Goal: Information Seeking & Learning: Learn about a topic

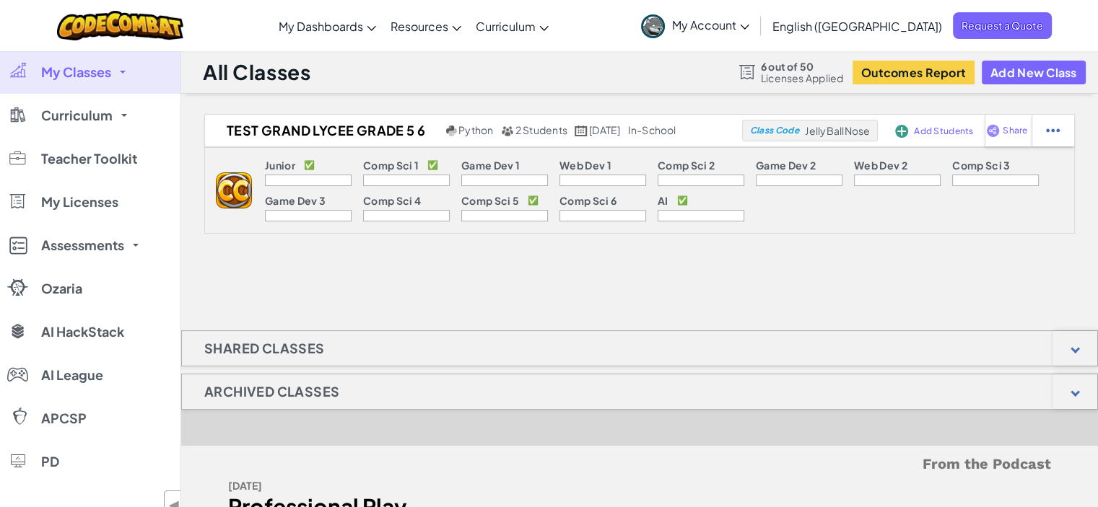
click at [294, 171] on p "Junior" at bounding box center [280, 165] width 30 height 12
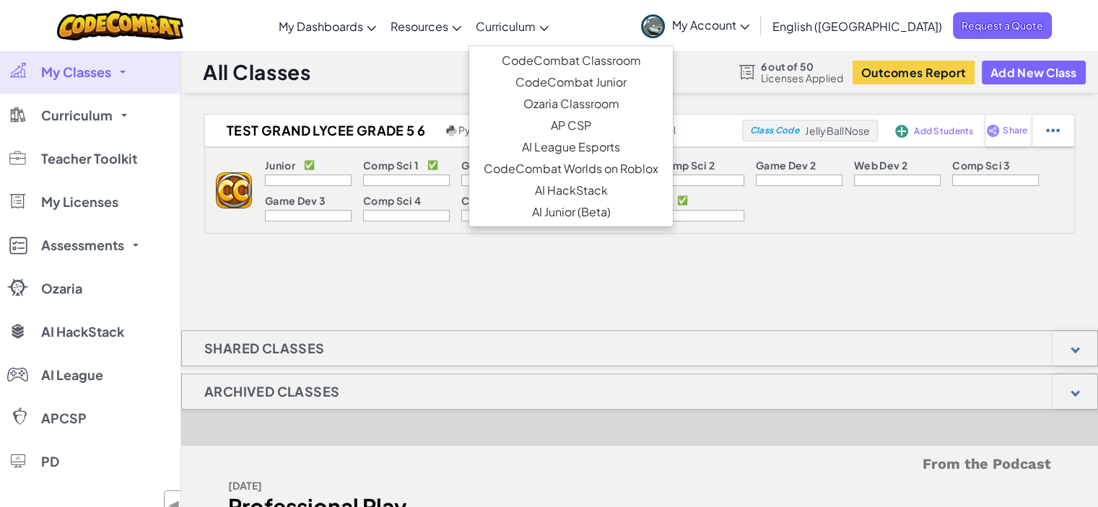
click at [535, 20] on span "Curriculum" at bounding box center [506, 26] width 60 height 15
click at [569, 84] on link "CodeCombat Junior" at bounding box center [570, 82] width 203 height 22
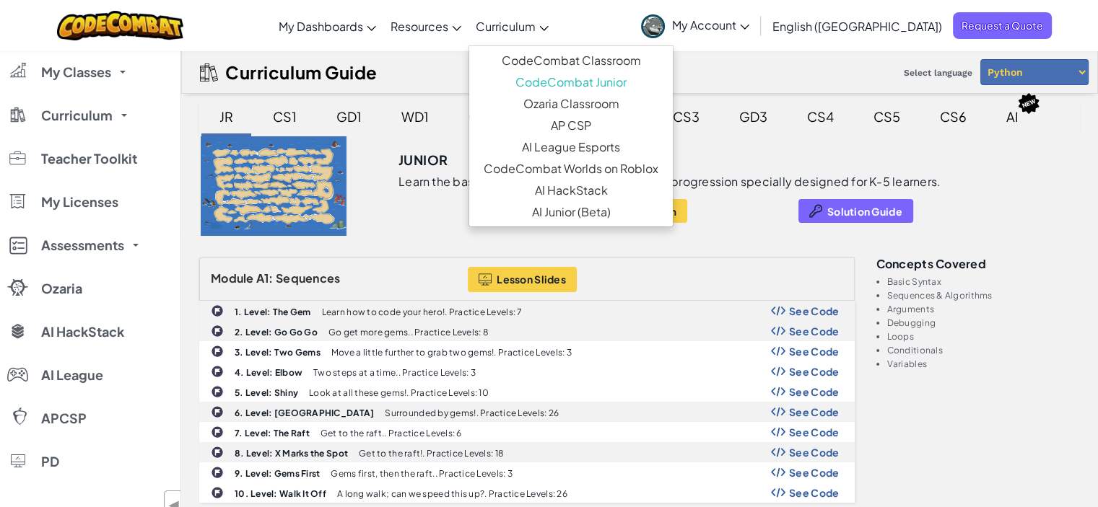
click at [978, 174] on div "Junior Learn the basics of coding in a dynamic, smooth progression specially de…" at bounding box center [690, 186] width 607 height 100
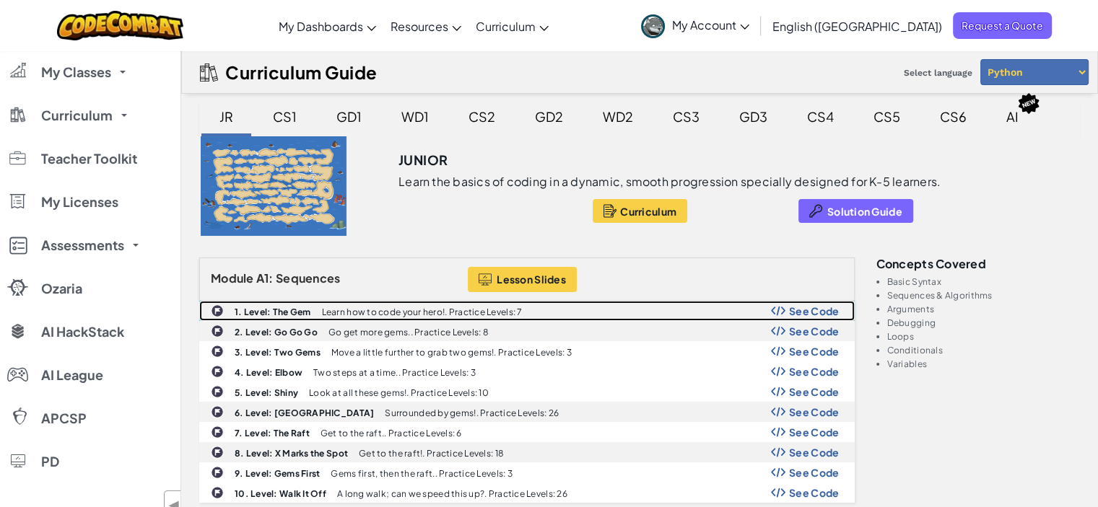
click at [624, 312] on div "1. Level: The Gem Learn how to code your hero!. Practice Levels: 7 See Code" at bounding box center [527, 311] width 654 height 19
